Goal: Information Seeking & Learning: Learn about a topic

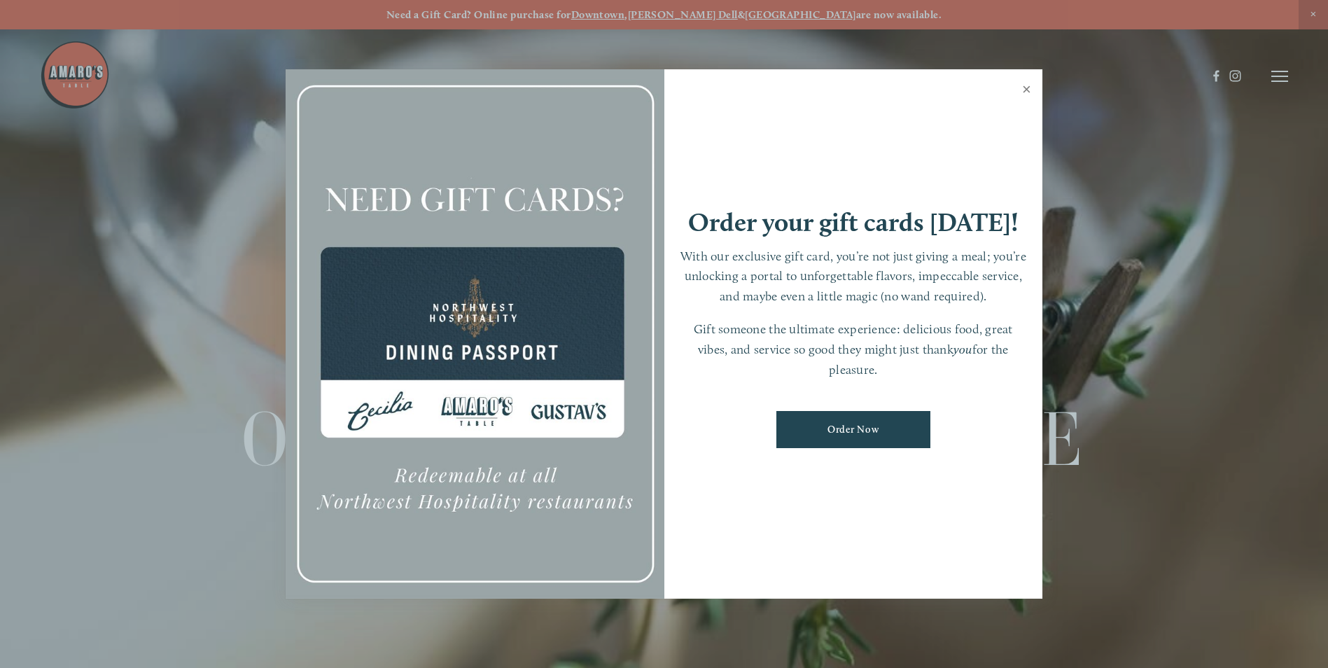
click at [1026, 88] on link "Close" at bounding box center [1026, 90] width 27 height 39
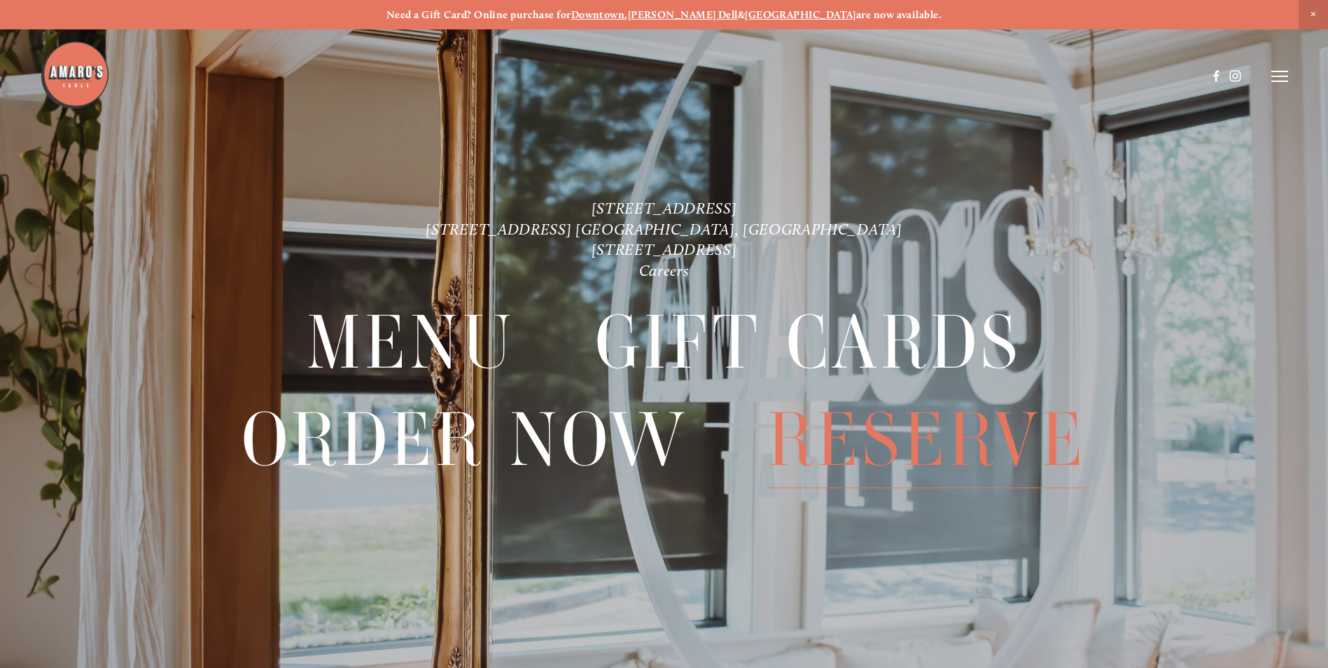
click at [836, 432] on span "Reserve" at bounding box center [927, 440] width 319 height 96
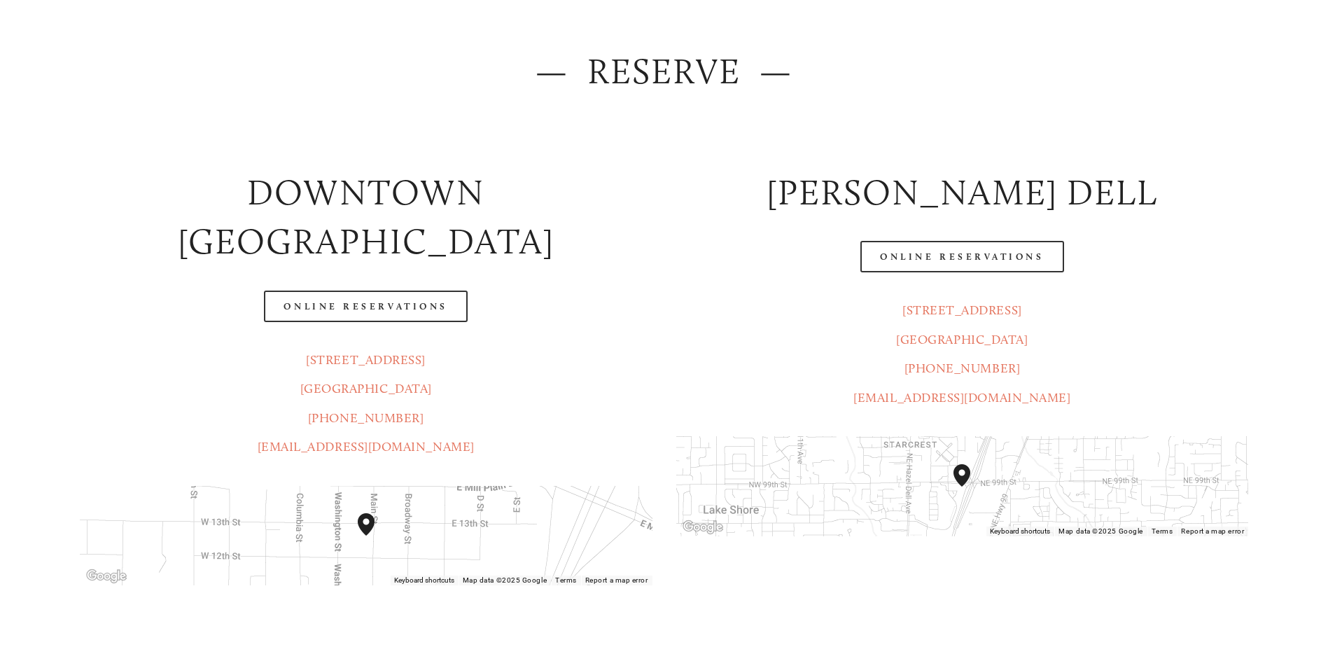
scroll to position [210, 0]
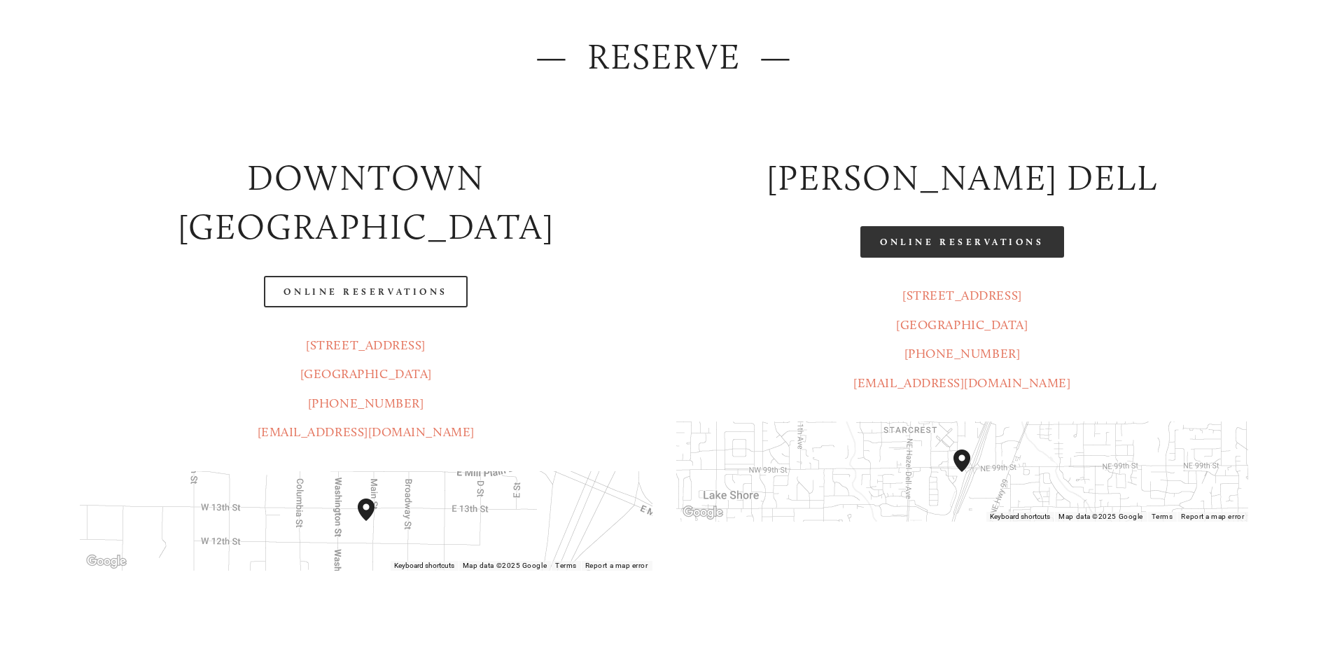
click at [936, 246] on link "Online Reservations" at bounding box center [962, 242] width 203 height 32
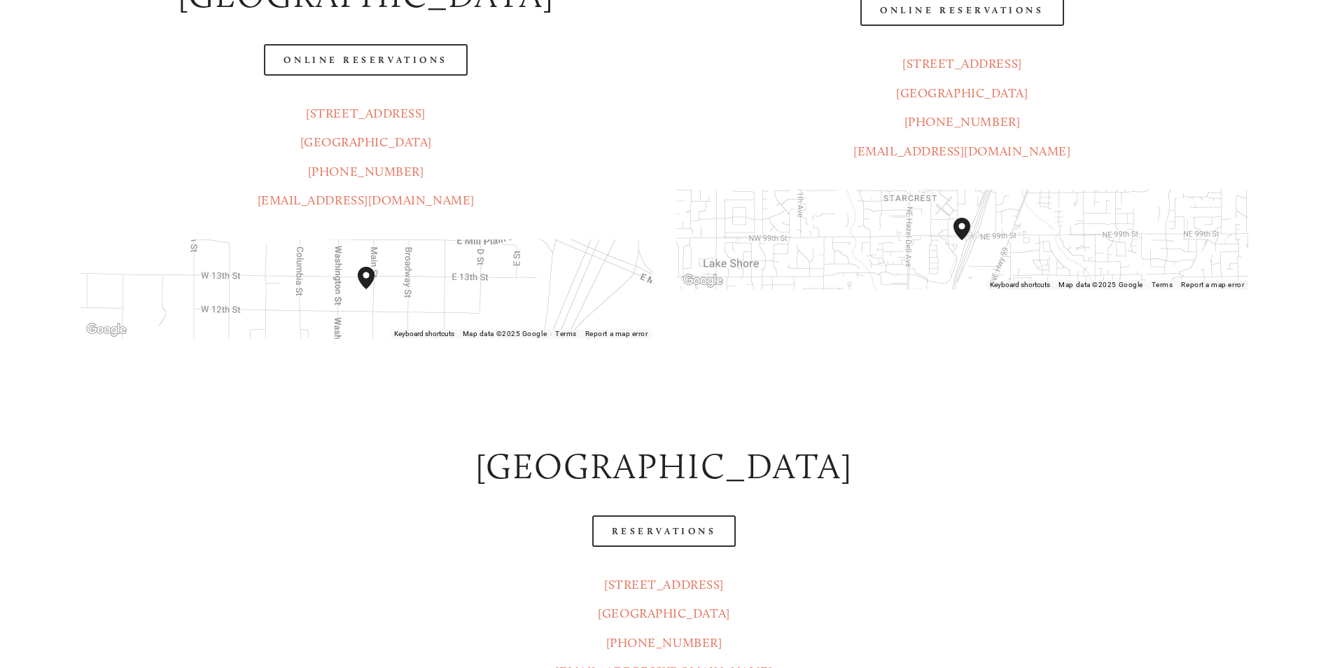
scroll to position [490, 0]
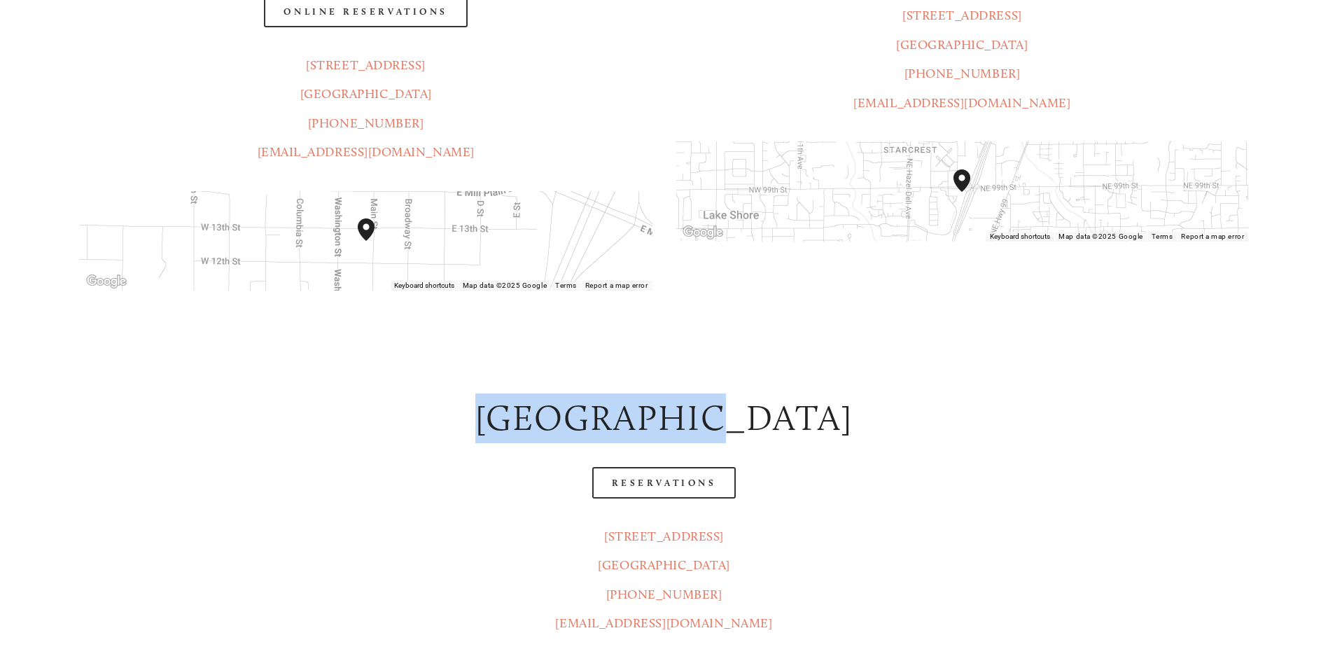
drag, startPoint x: 817, startPoint y: 360, endPoint x: 426, endPoint y: 346, distance: 391.0
click at [426, 394] on h2 "castle rock" at bounding box center [664, 419] width 1169 height 50
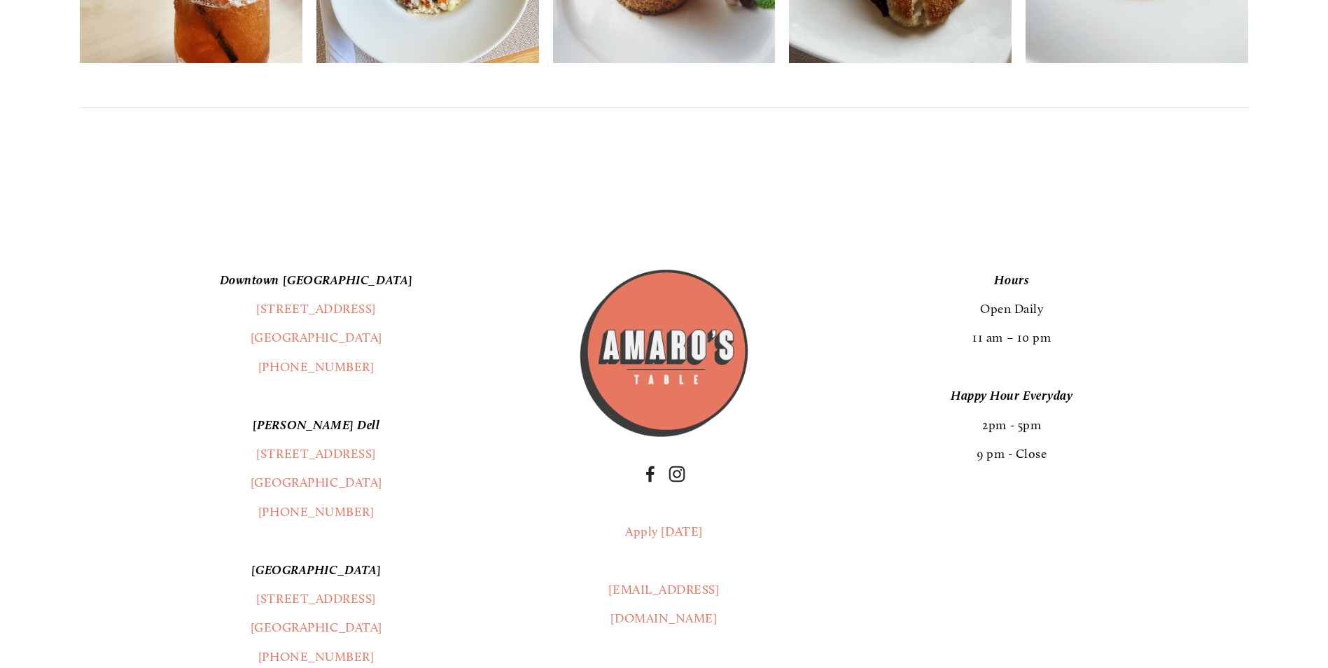
scroll to position [1751, 0]
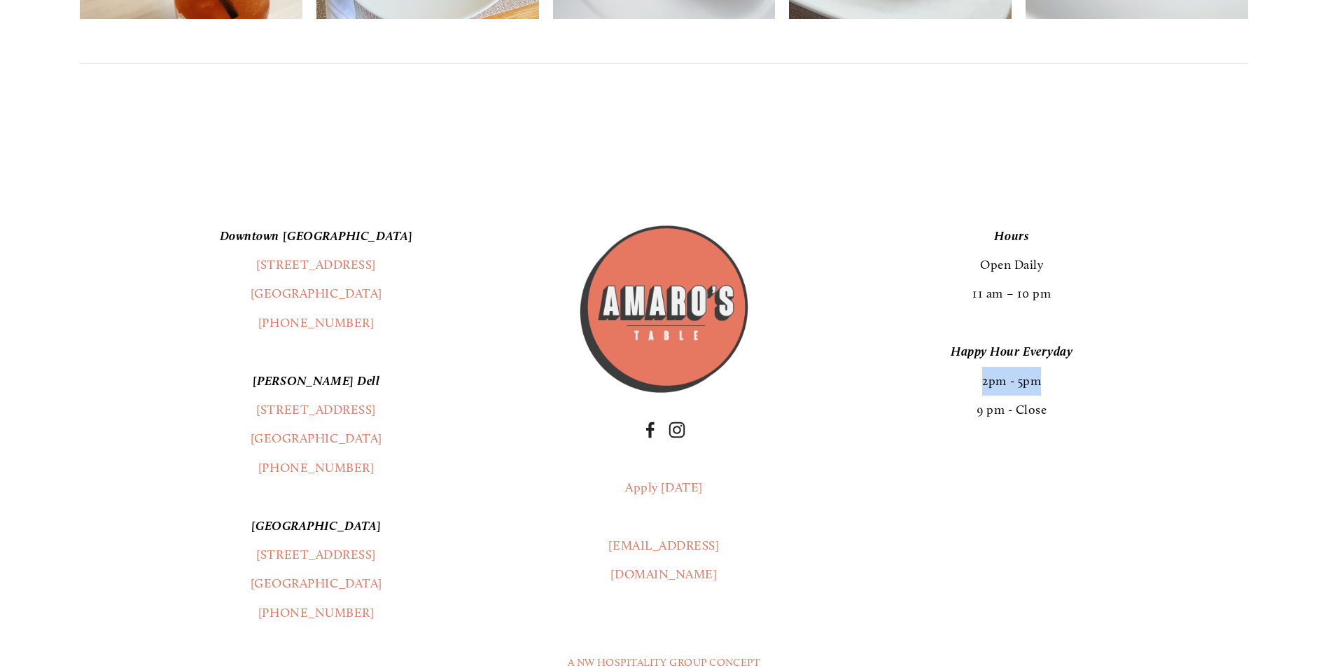
drag, startPoint x: 1044, startPoint y: 334, endPoint x: 972, endPoint y: 331, distance: 72.2
click at [972, 338] on p "Happy Hour Everyday 2pm - 5pm 9 pm - Close" at bounding box center [1011, 381] width 473 height 87
click at [1005, 340] on p "Happy Hour Everyday 2pm - 5pm 9 pm - Close" at bounding box center [1011, 381] width 473 height 87
drag, startPoint x: 1038, startPoint y: 333, endPoint x: 976, endPoint y: 333, distance: 61.6
click at [976, 338] on p "Happy Hour Everyday 2pm - 5pm 9 pm - Close" at bounding box center [1011, 381] width 473 height 87
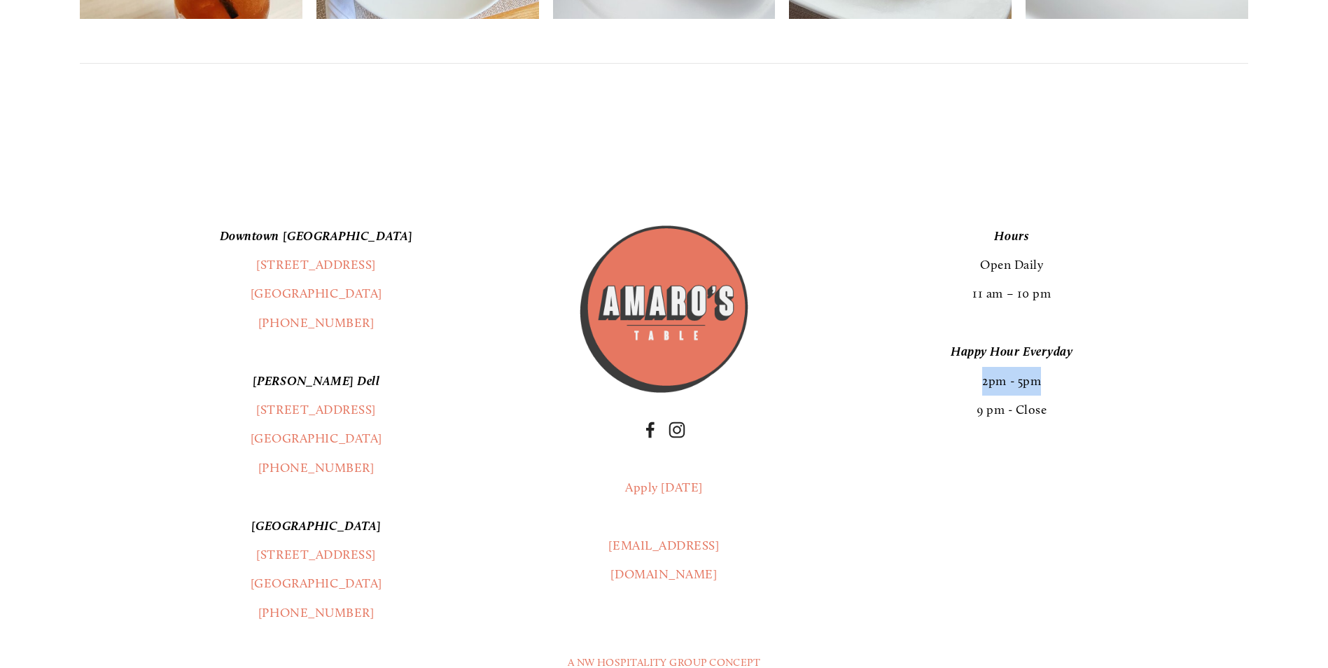
click at [1064, 338] on p "Happy Hour Everyday 2pm - 5pm 9 pm - Close" at bounding box center [1011, 381] width 473 height 87
click at [1064, 347] on p "Happy Hour Everyday 2pm - 5pm 9 pm - Close" at bounding box center [1011, 381] width 473 height 87
drag, startPoint x: 1053, startPoint y: 338, endPoint x: 975, endPoint y: 336, distance: 78.5
click at [975, 338] on p "Happy Hour Everyday 2pm - 5pm 9 pm - Close" at bounding box center [1011, 381] width 473 height 87
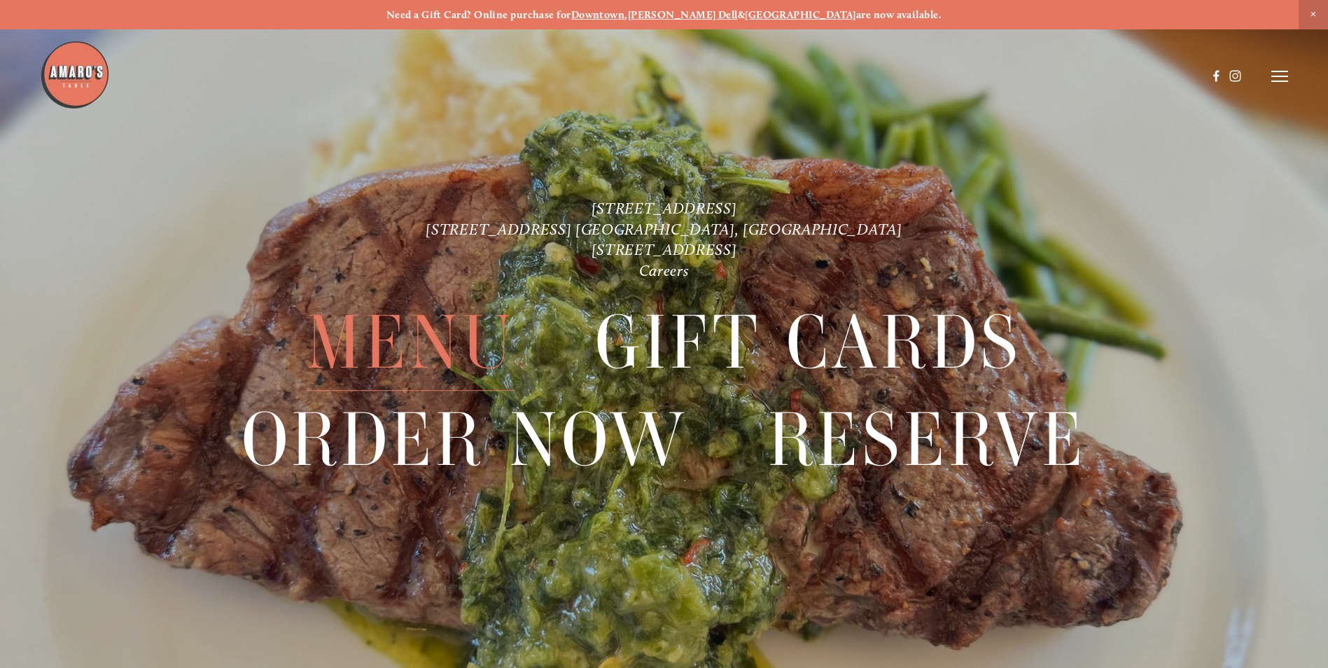
click at [476, 343] on span "Menu" at bounding box center [411, 343] width 209 height 96
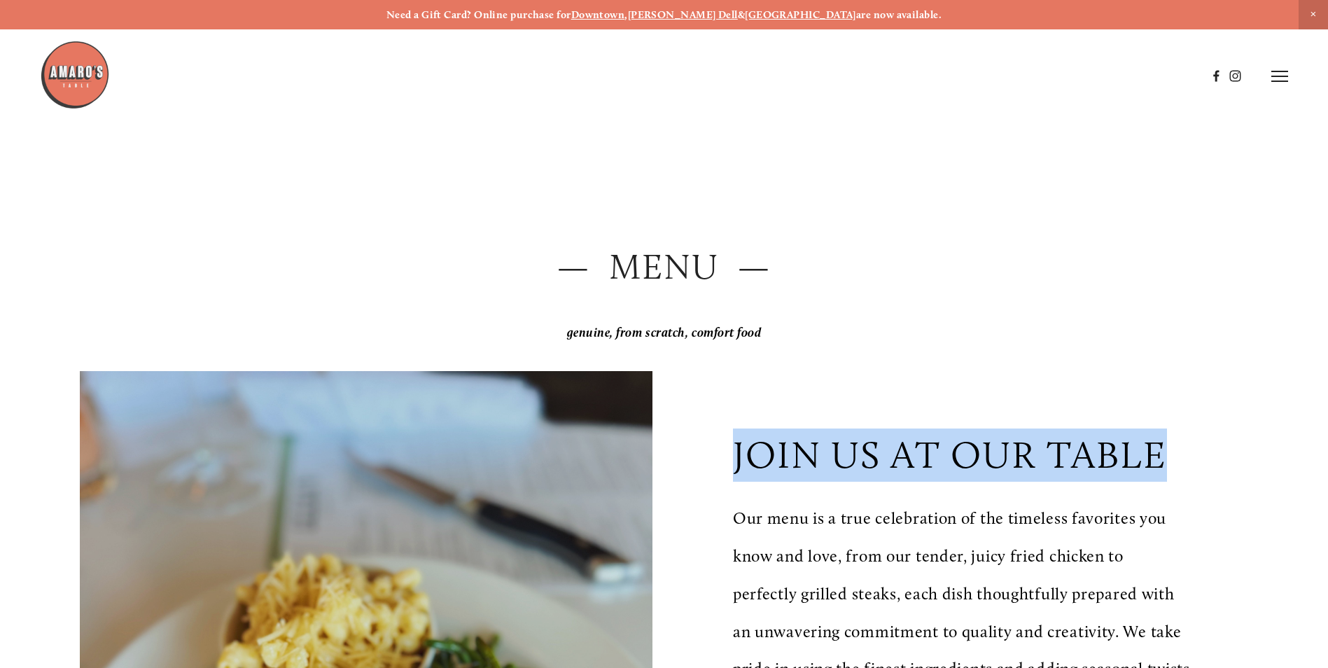
drag, startPoint x: 737, startPoint y: 463, endPoint x: 1181, endPoint y: 443, distance: 445.1
click at [1181, 443] on div "join us at our table" at bounding box center [962, 455] width 458 height 53
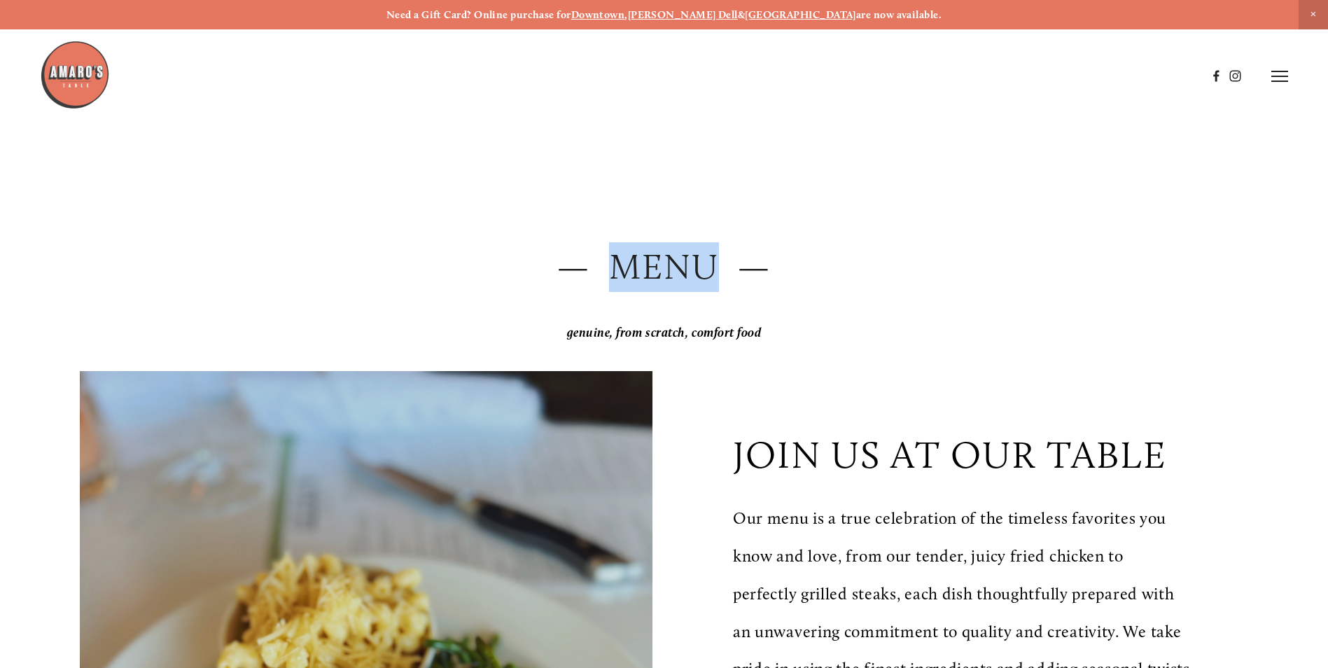
drag, startPoint x: 716, startPoint y: 270, endPoint x: 613, endPoint y: 282, distance: 102.9
click at [613, 282] on h2 "— Menu —" at bounding box center [664, 267] width 1169 height 50
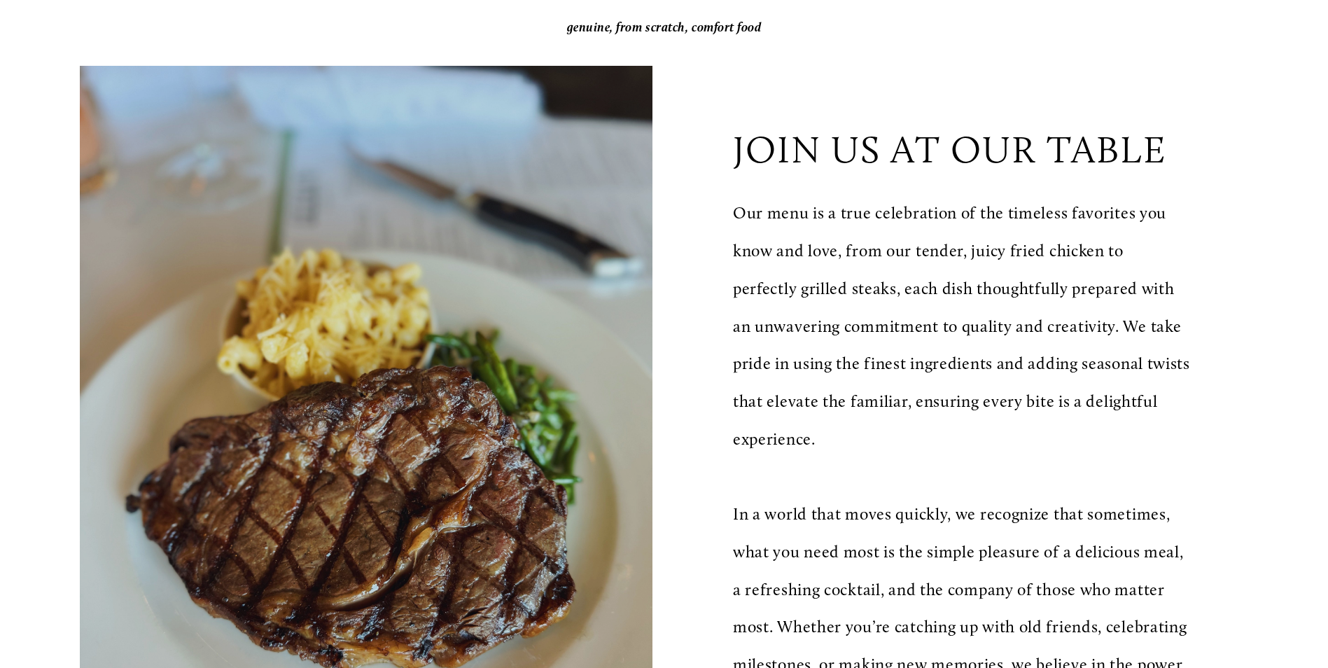
scroll to position [350, 0]
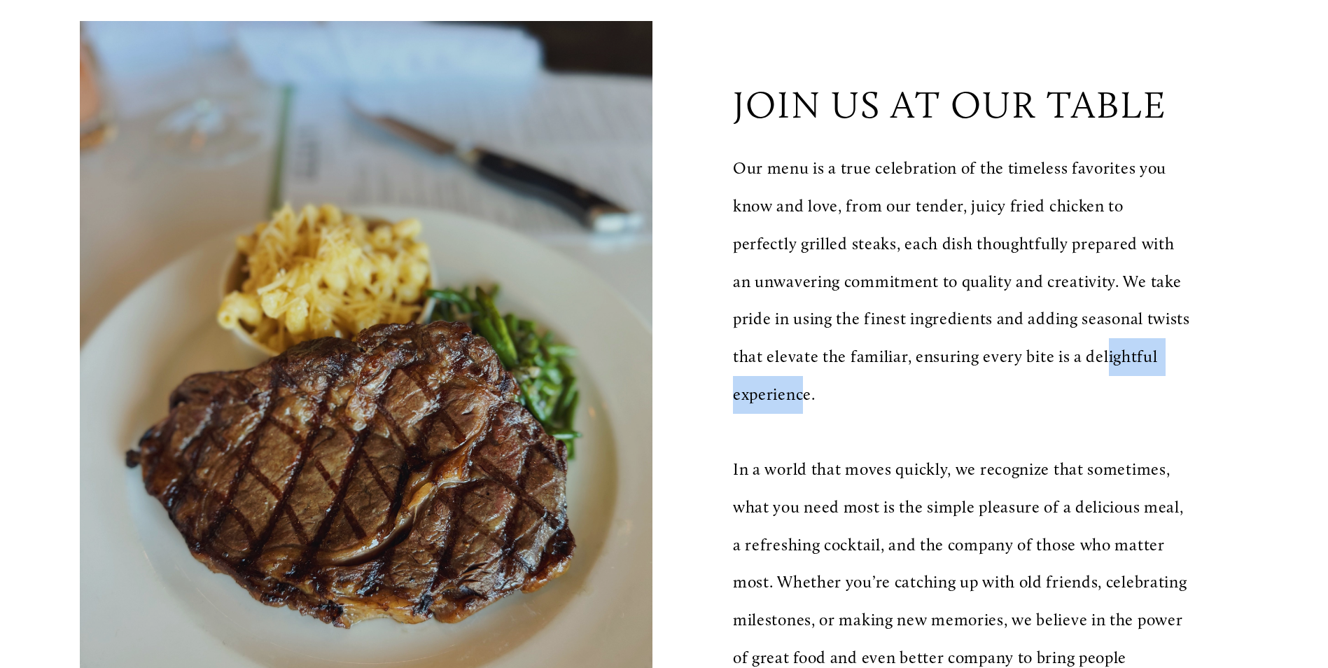
drag, startPoint x: 880, startPoint y: 393, endPoint x: 756, endPoint y: 382, distance: 124.5
click at [756, 382] on p "Our menu is a true celebration of the timeless favorites you know and love, fro…" at bounding box center [962, 281] width 458 height 263
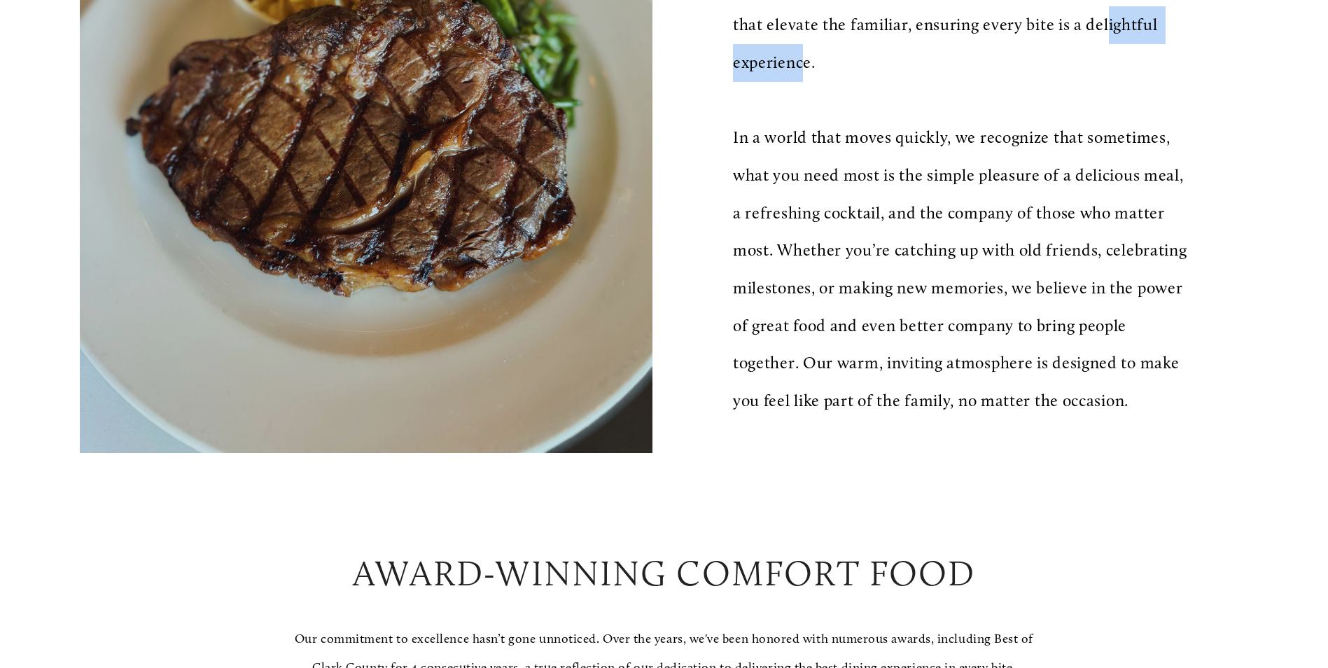
scroll to position [770, 0]
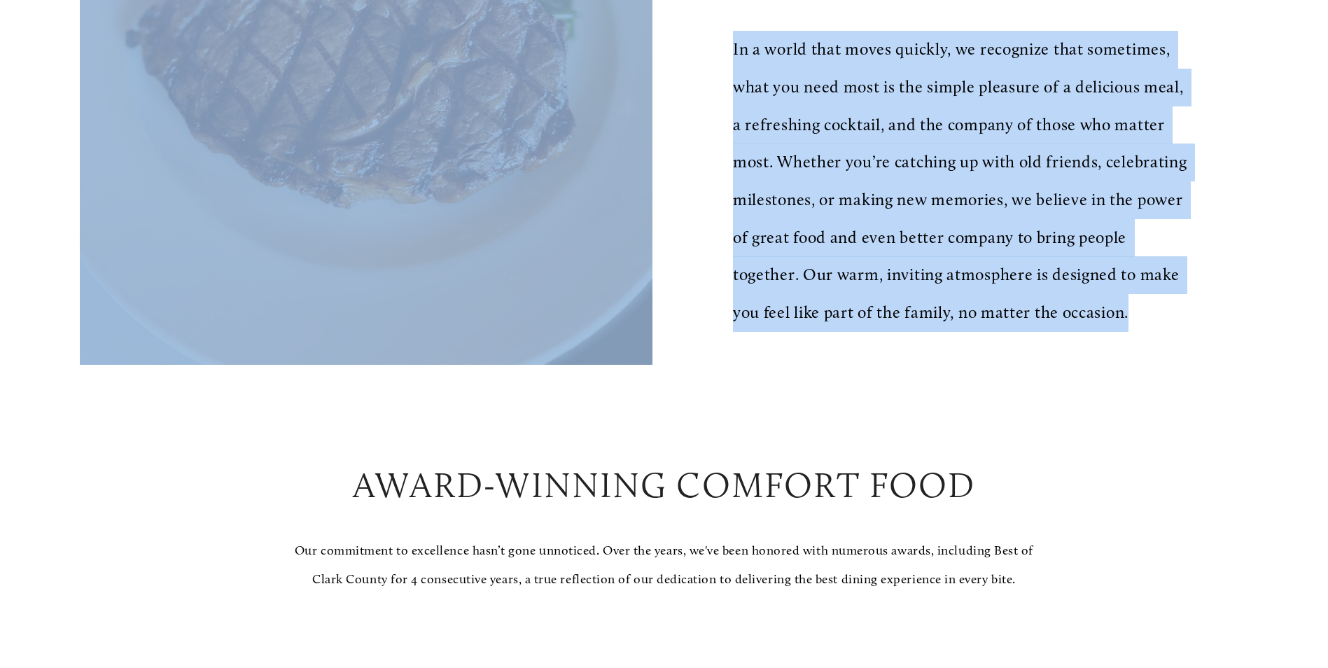
drag, startPoint x: 809, startPoint y: 364, endPoint x: 721, endPoint y: 77, distance: 300.2
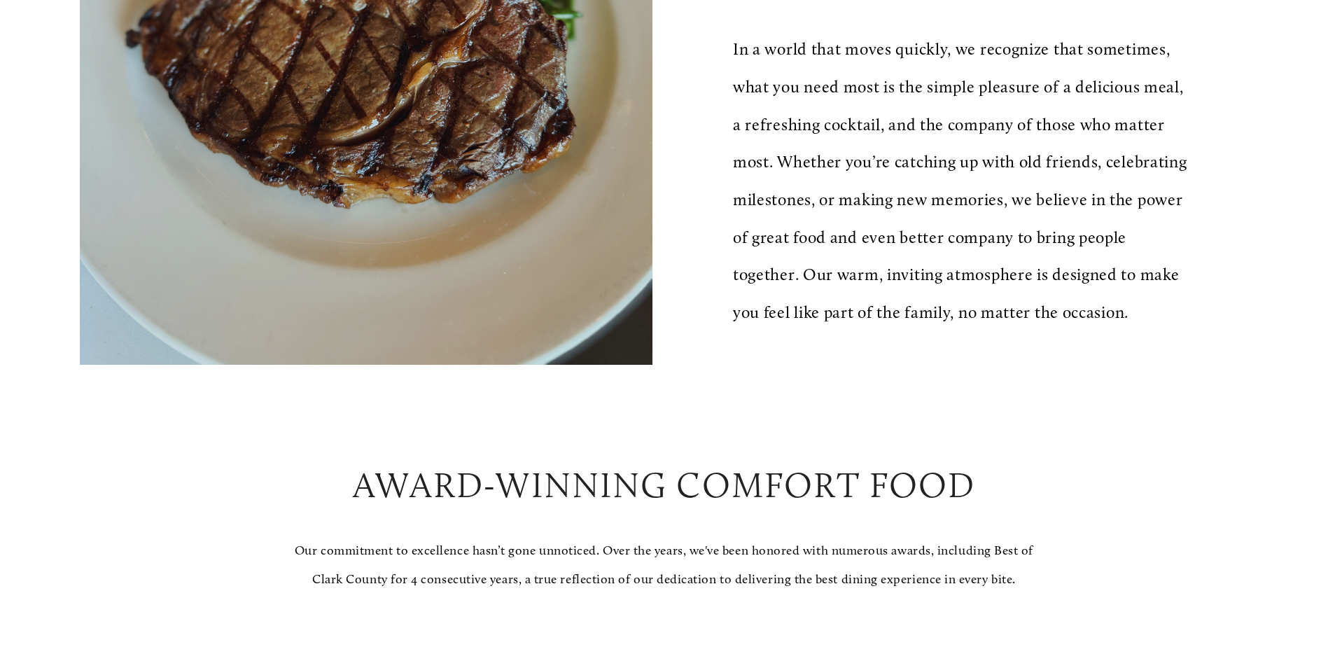
click at [757, 449] on div at bounding box center [665, 425] width 796 height 48
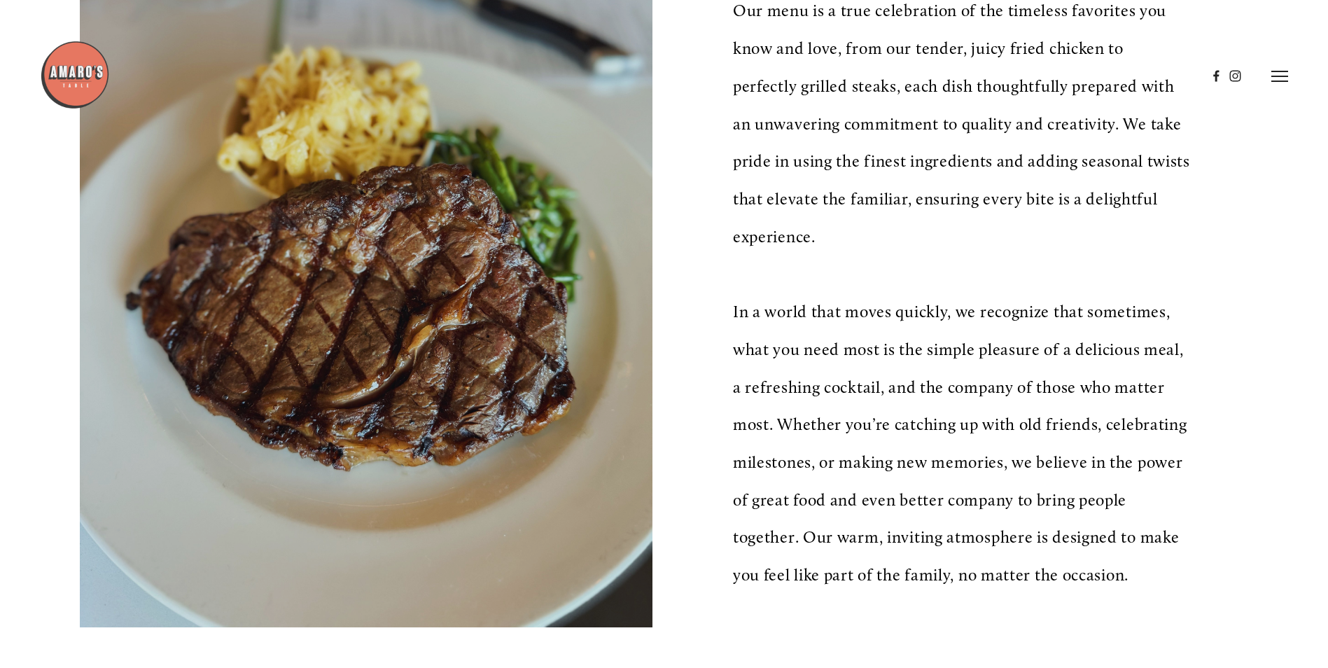
scroll to position [350, 0]
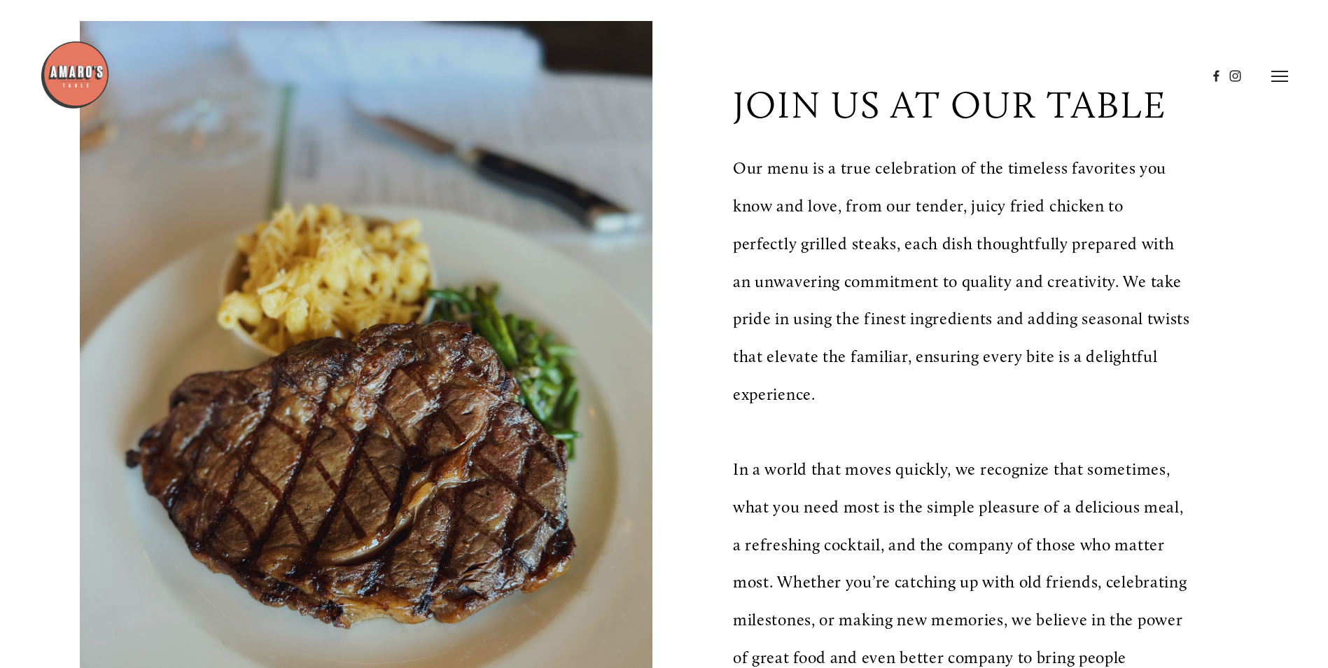
drag, startPoint x: 903, startPoint y: 382, endPoint x: 896, endPoint y: 392, distance: 12.6
click at [896, 392] on p "Our menu is a true celebration of the timeless favorites you know and love, fro…" at bounding box center [962, 281] width 458 height 263
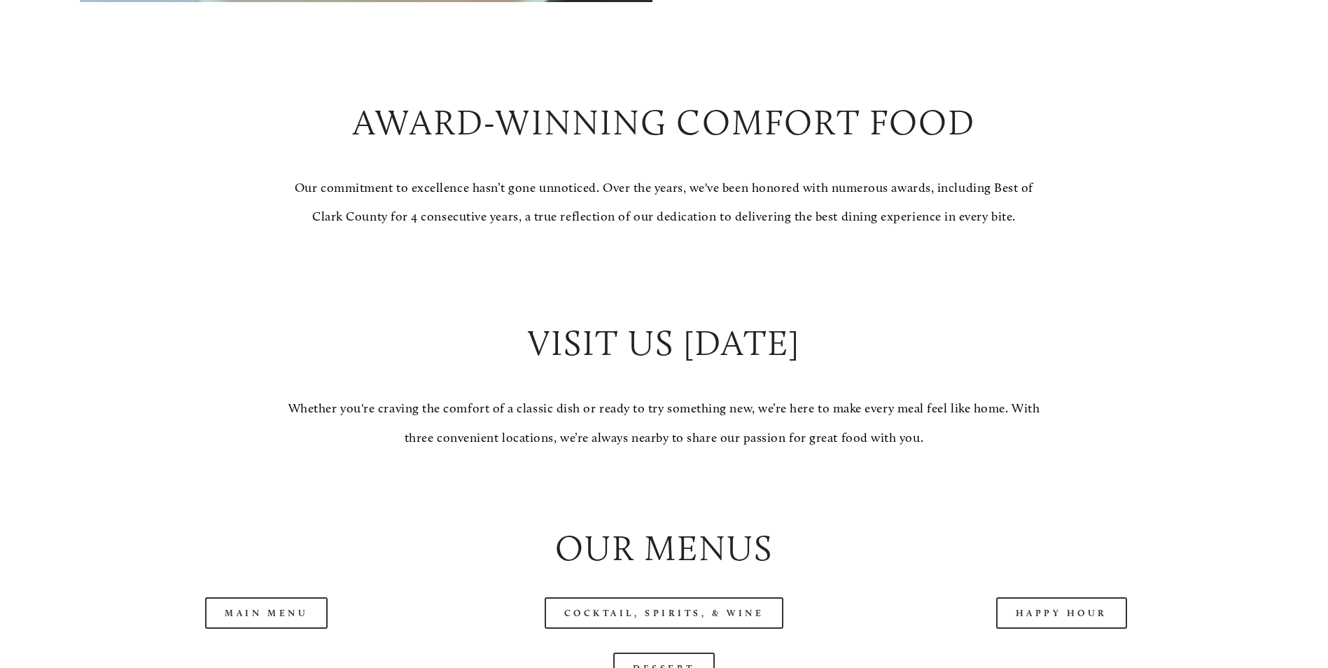
scroll to position [1261, 0]
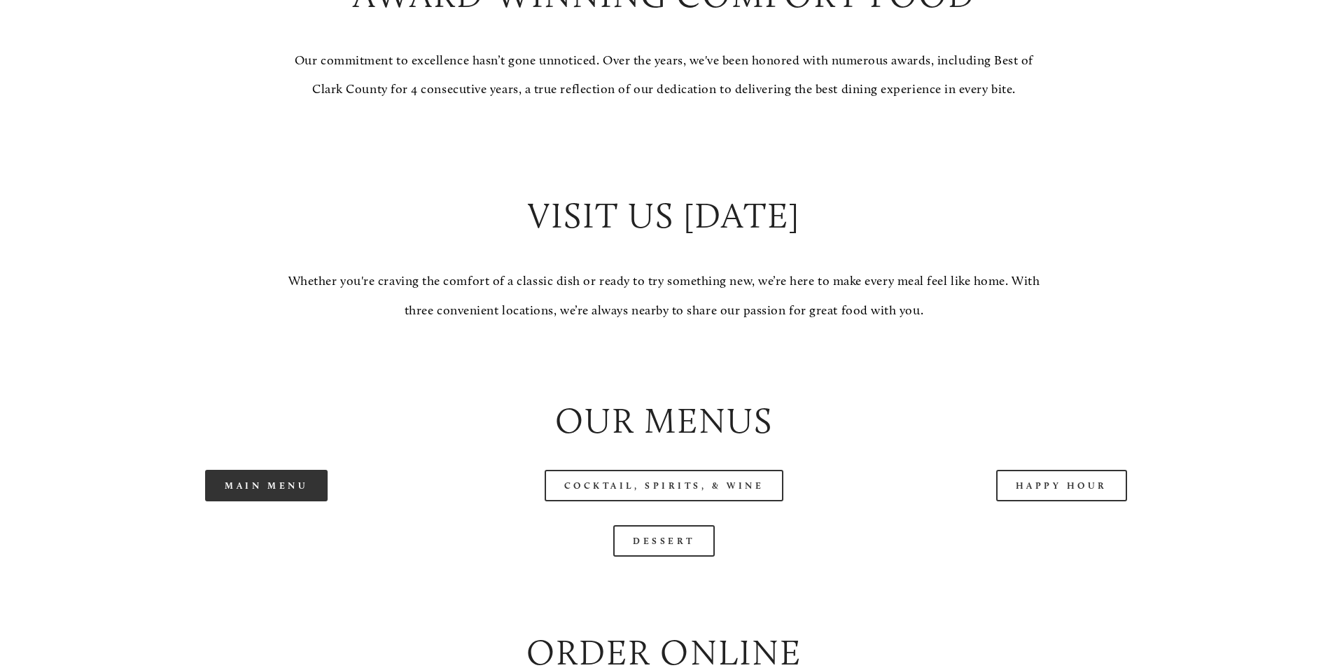
click at [301, 501] on link "Main Menu" at bounding box center [266, 486] width 123 height 32
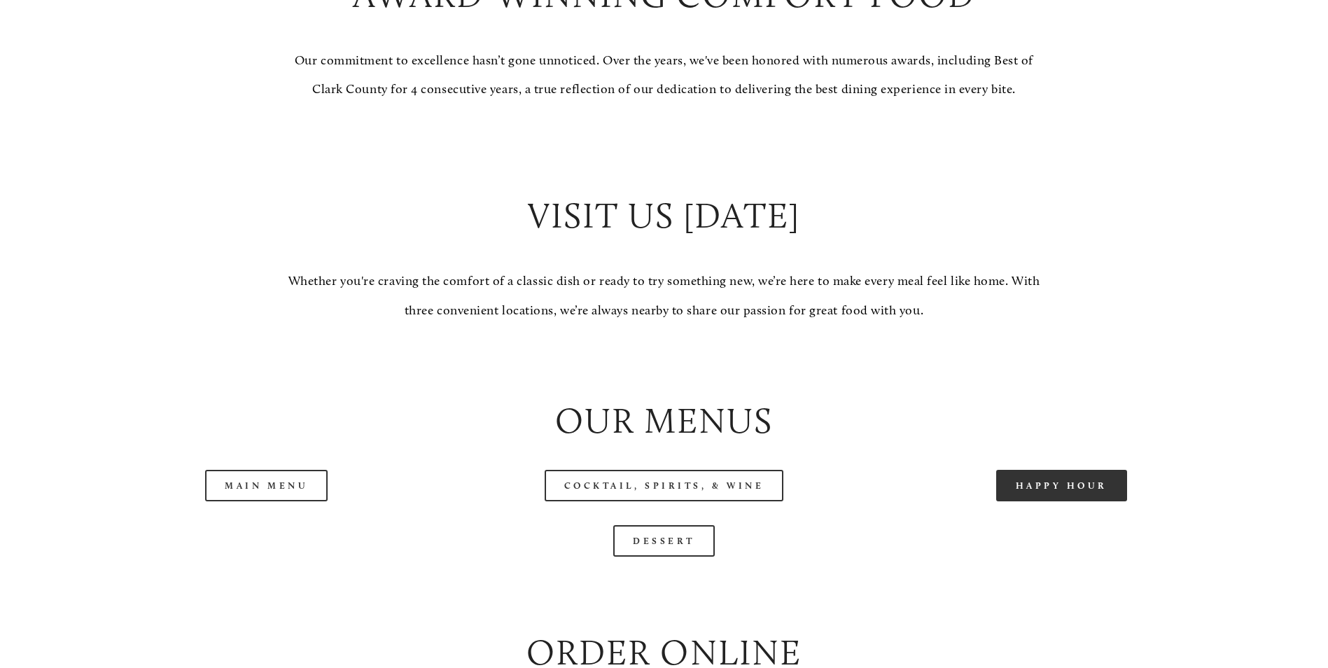
click at [1110, 501] on link "Happy Hour" at bounding box center [1062, 486] width 132 height 32
